Goal: Check status: Check status

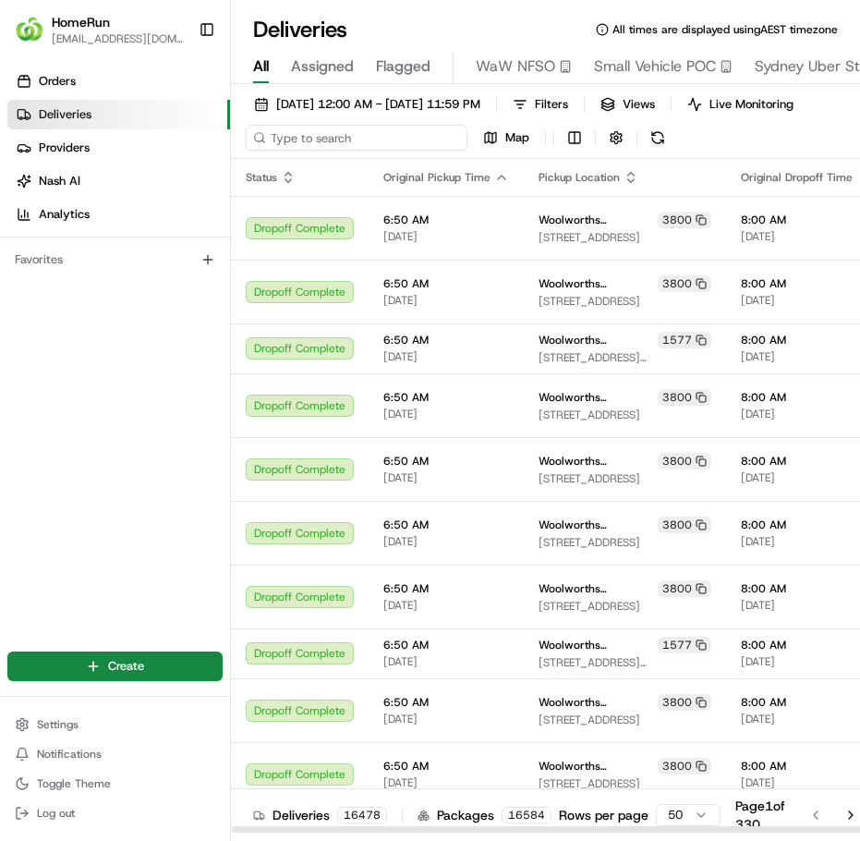
click at [341, 147] on input at bounding box center [357, 138] width 222 height 26
paste input "266110983"
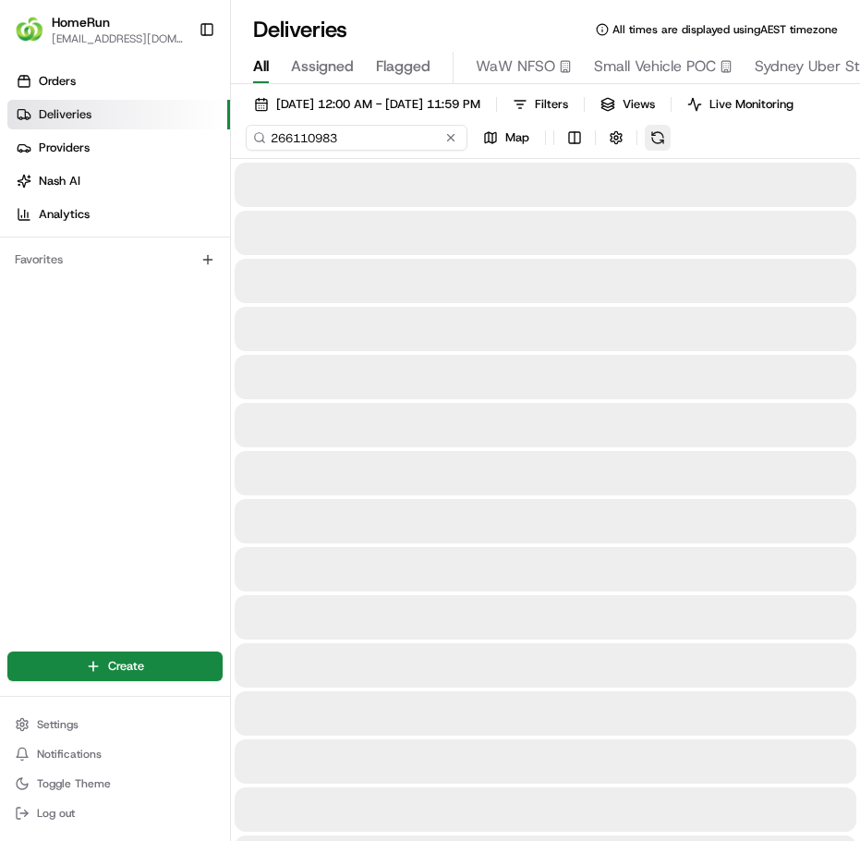
type input "266110983"
click at [616, 151] on button at bounding box center [603, 138] width 26 height 26
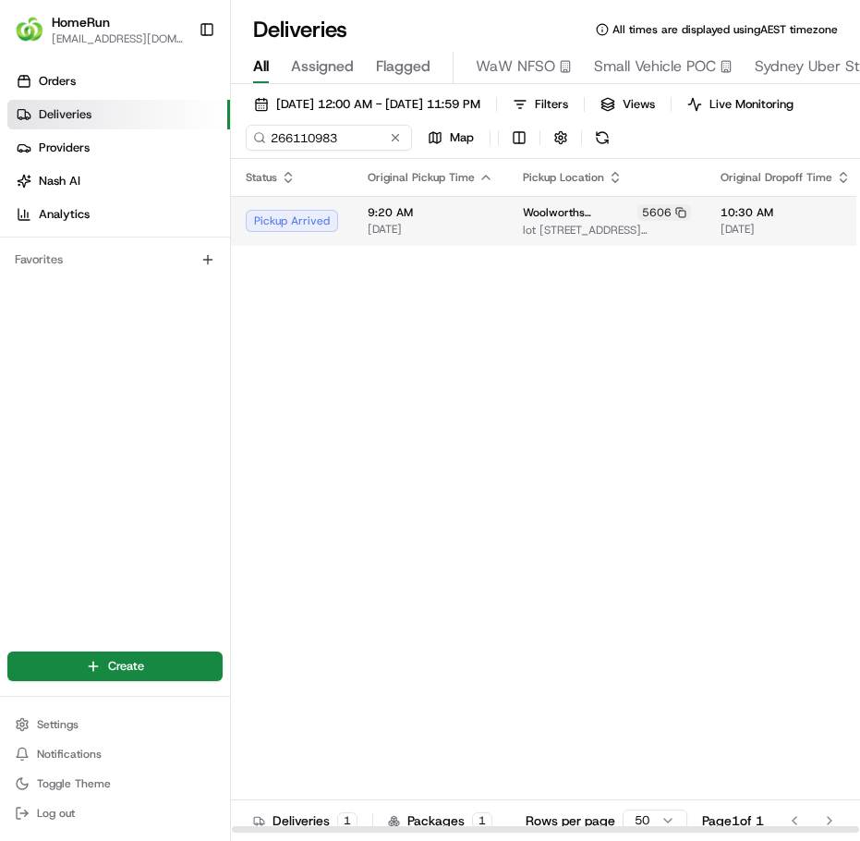
click at [425, 246] on td "9:20 AM [DATE]" at bounding box center [430, 221] width 155 height 50
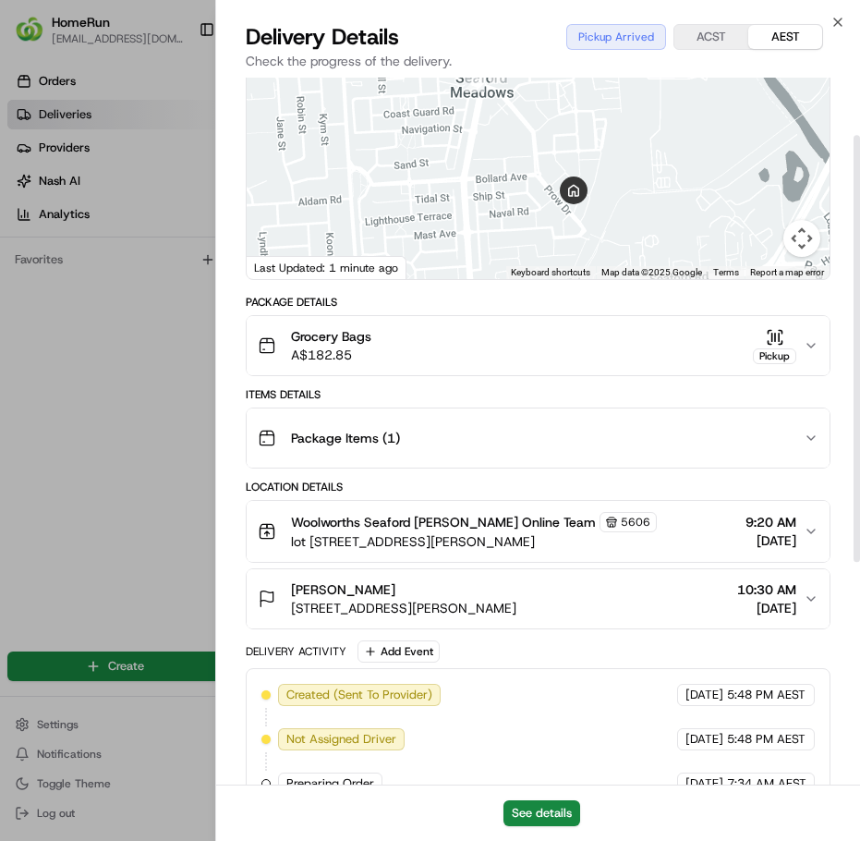
scroll to position [95, 0]
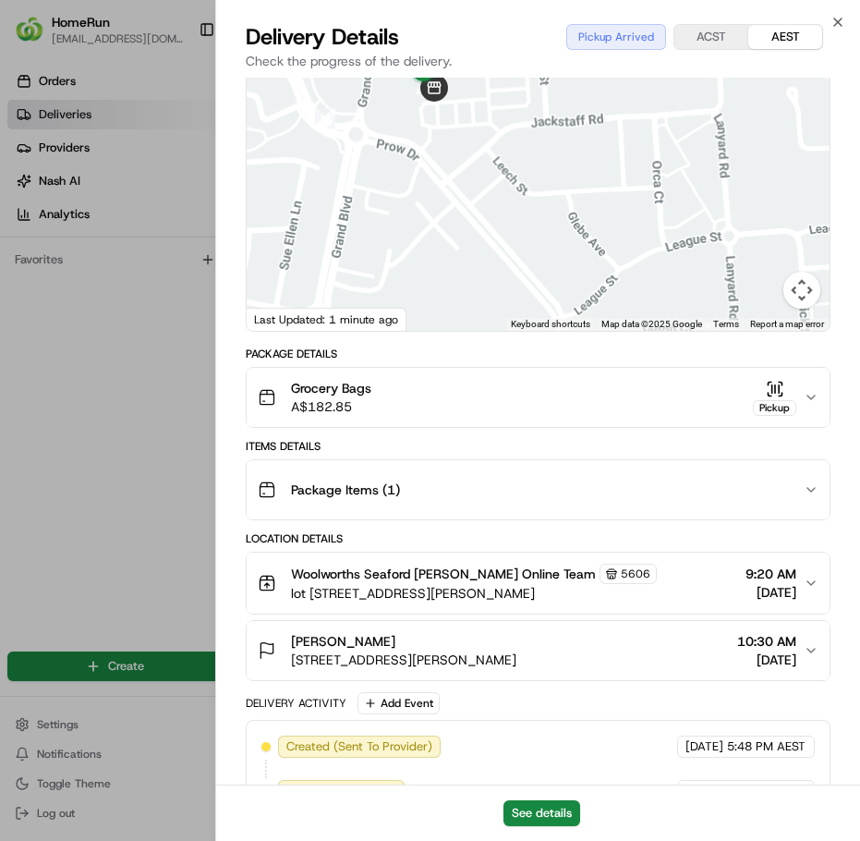
drag, startPoint x: 489, startPoint y: 169, endPoint x: 471, endPoint y: 249, distance: 81.4
click at [480, 274] on div at bounding box center [538, 192] width 583 height 275
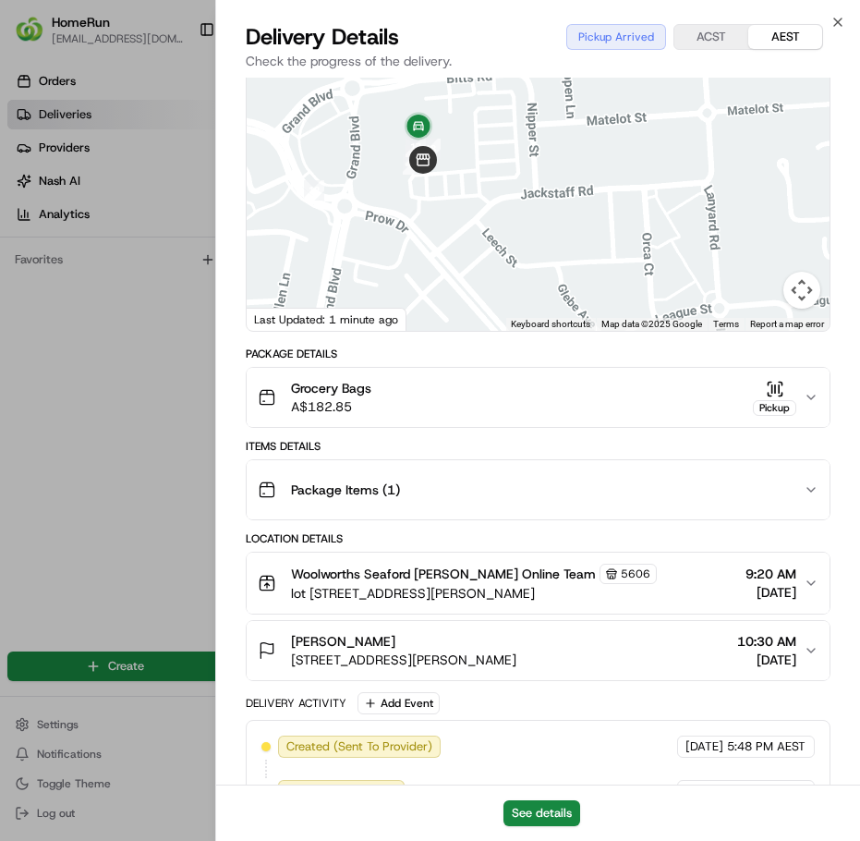
click at [548, 583] on span "Woolworths Seaford [PERSON_NAME] Online Team" at bounding box center [443, 574] width 305 height 18
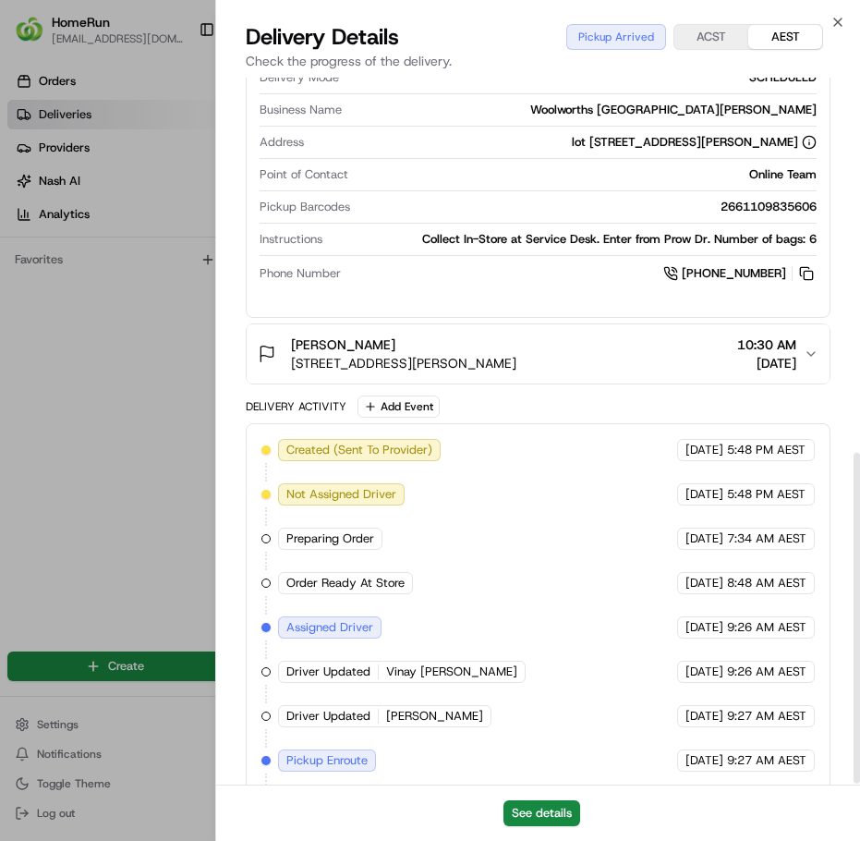
scroll to position [802, 0]
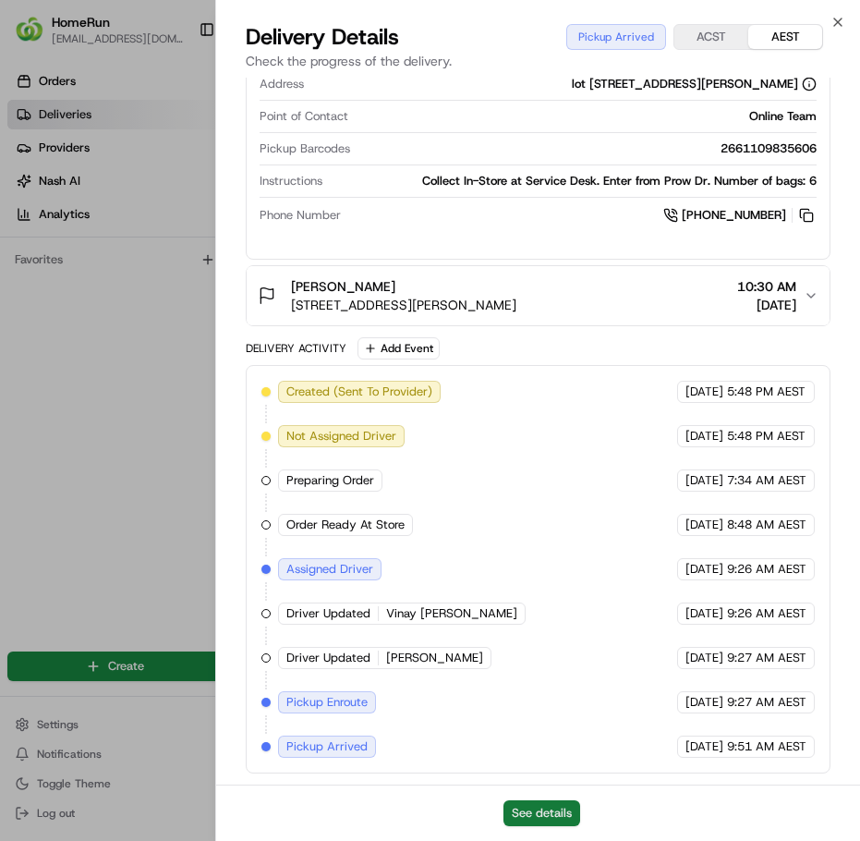
click at [560, 816] on button "See details" at bounding box center [542, 813] width 77 height 26
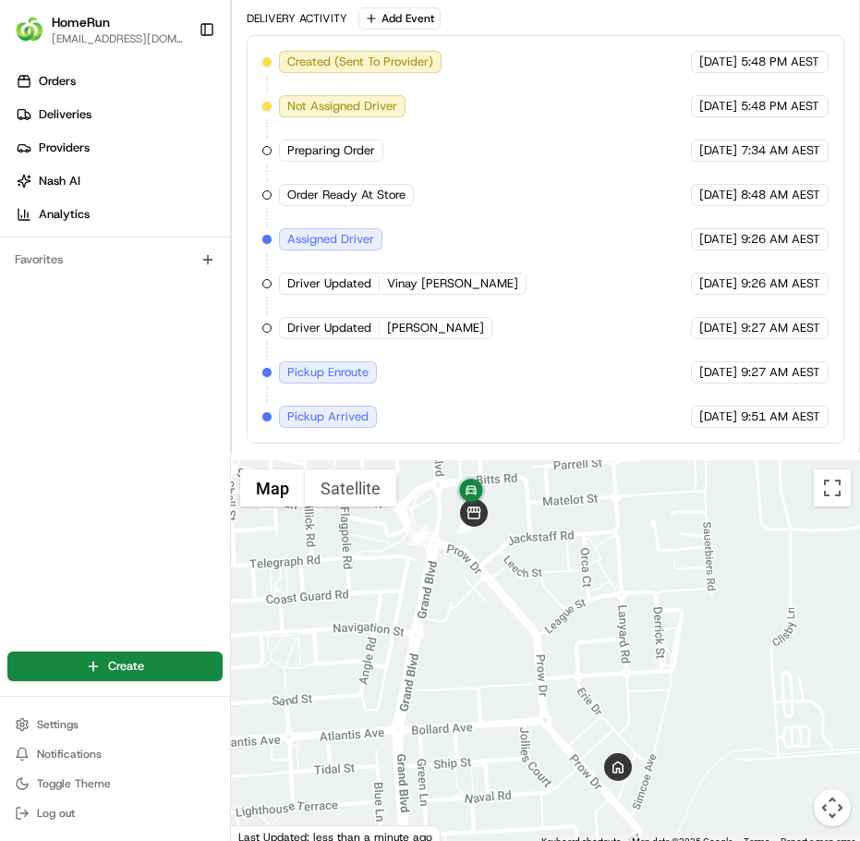
scroll to position [1337, 0]
